Goal: Transaction & Acquisition: Purchase product/service

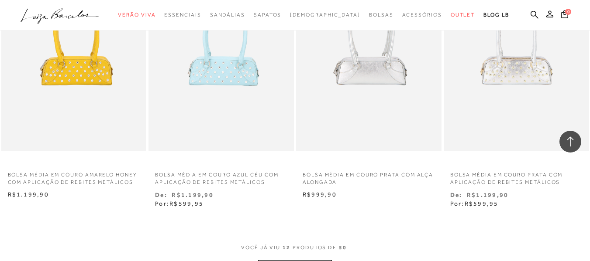
scroll to position [693, 0]
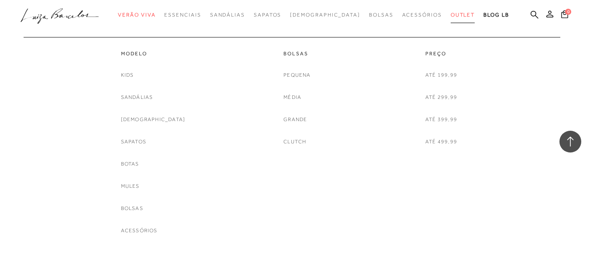
click at [450, 19] on link "Outlet" at bounding box center [462, 15] width 24 height 16
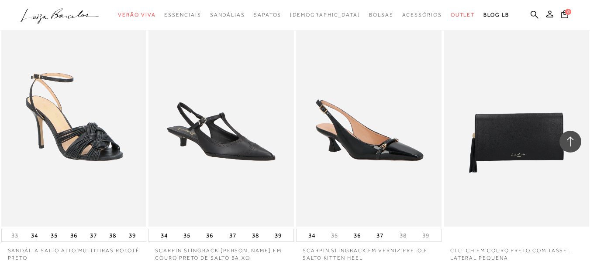
scroll to position [327, 0]
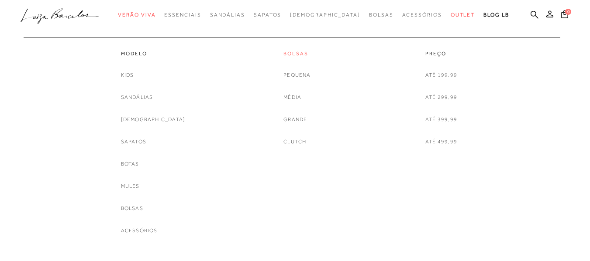
click at [288, 56] on link "Bolsas" at bounding box center [296, 53] width 27 height 7
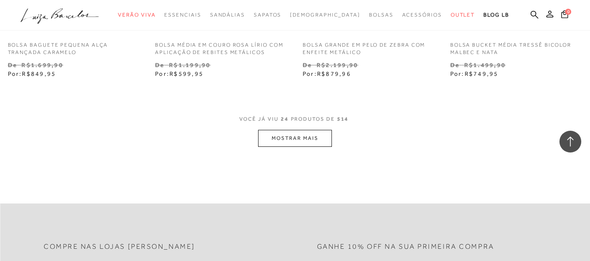
scroll to position [1733, 0]
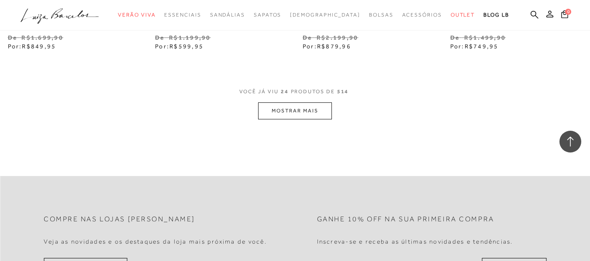
click at [314, 107] on button "MOSTRAR MAIS" at bounding box center [294, 111] width 73 height 17
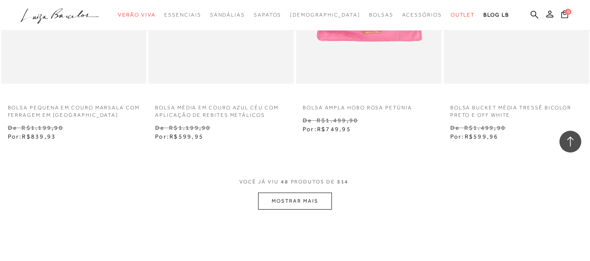
scroll to position [3367, 0]
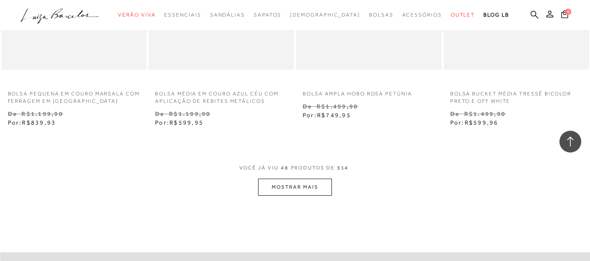
click at [312, 188] on button "MOSTRAR MAIS" at bounding box center [294, 187] width 73 height 17
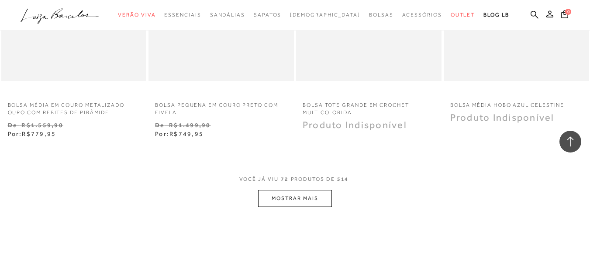
scroll to position [5171, 0]
